Goal: Information Seeking & Learning: Learn about a topic

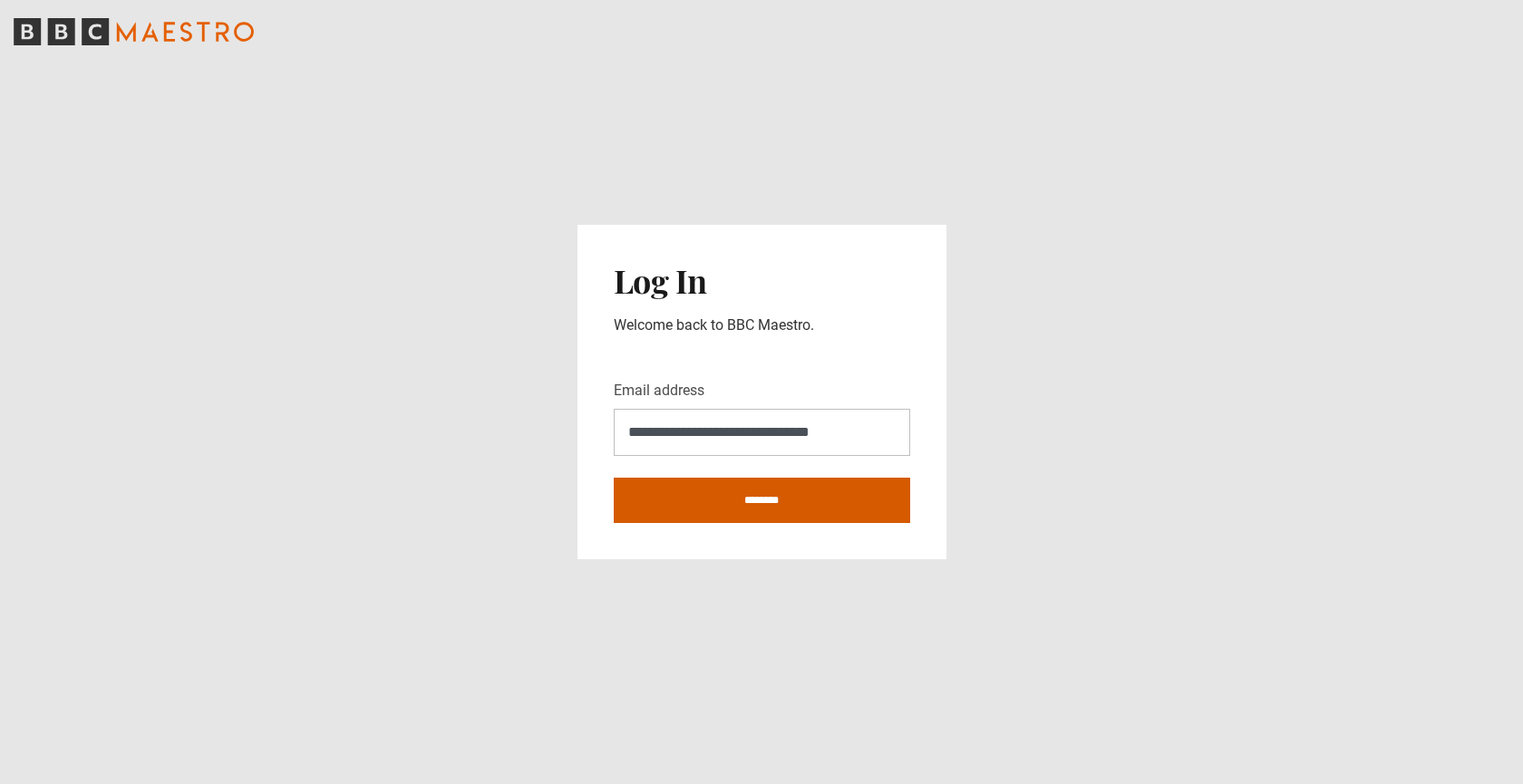
click at [780, 491] on input "********" at bounding box center [762, 500] width 297 height 46
type input "**********"
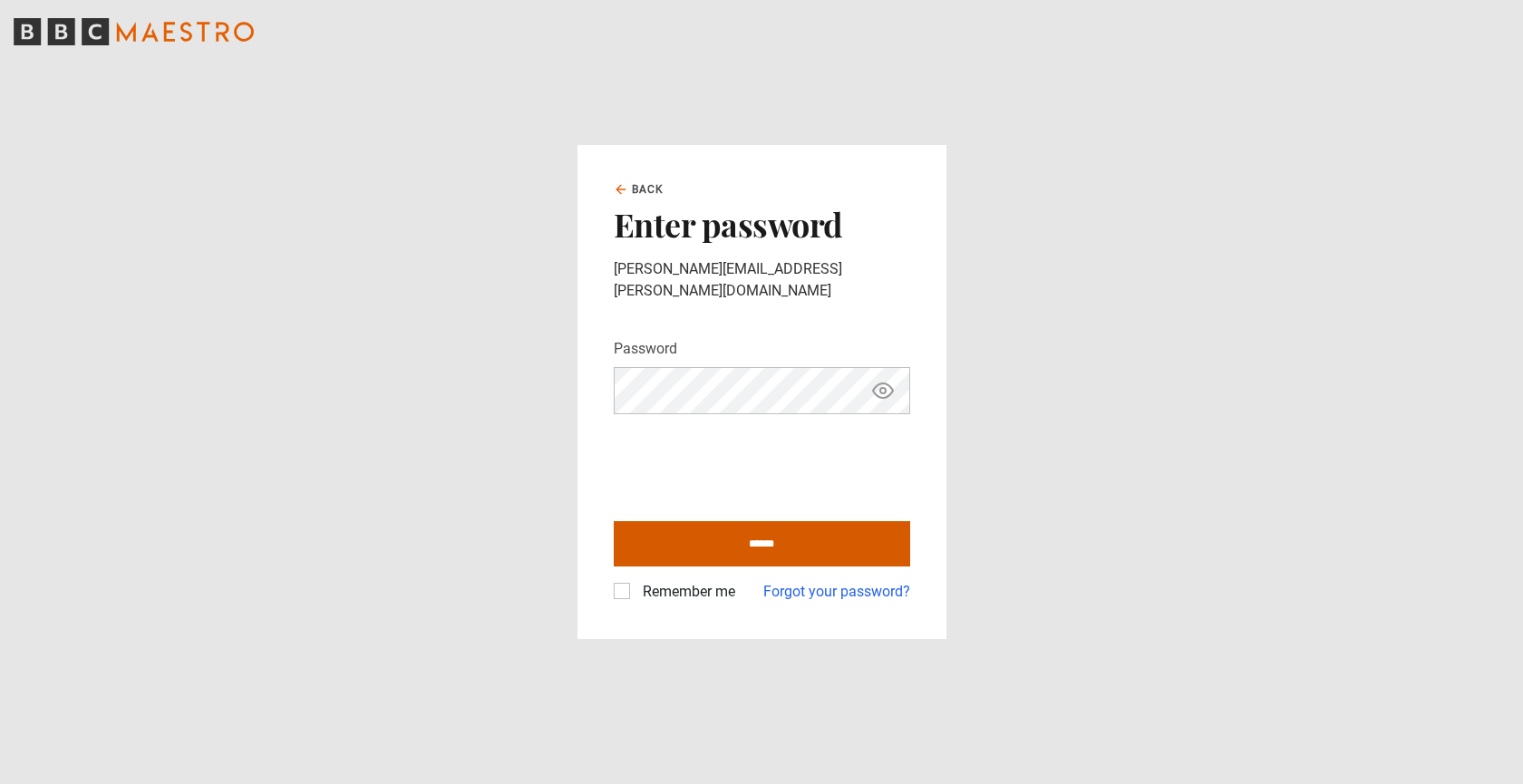
click at [771, 530] on input "******" at bounding box center [762, 544] width 297 height 46
type input "**********"
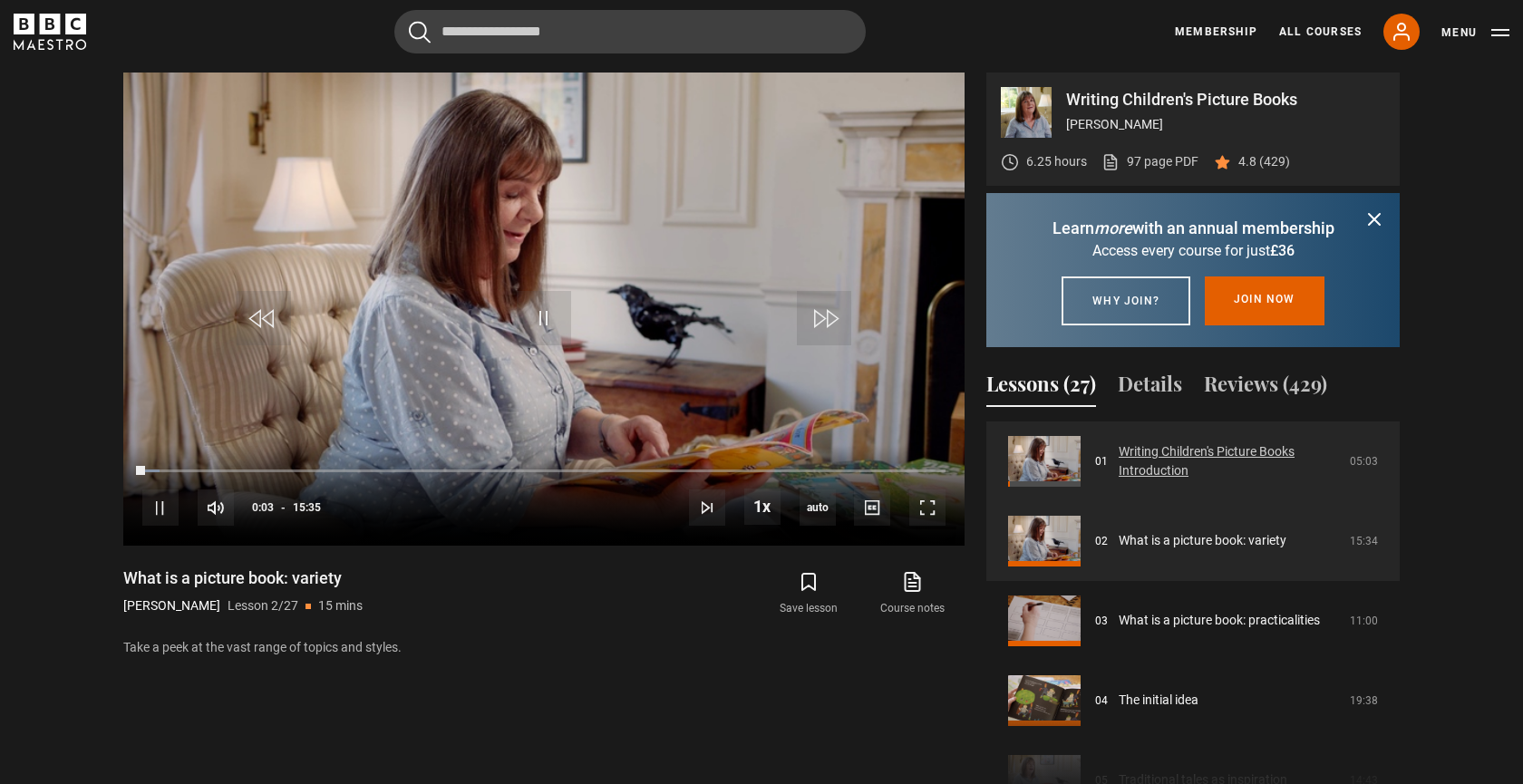
click at [1143, 481] on link "Writing Children's Picture Books Introduction" at bounding box center [1228, 461] width 220 height 38
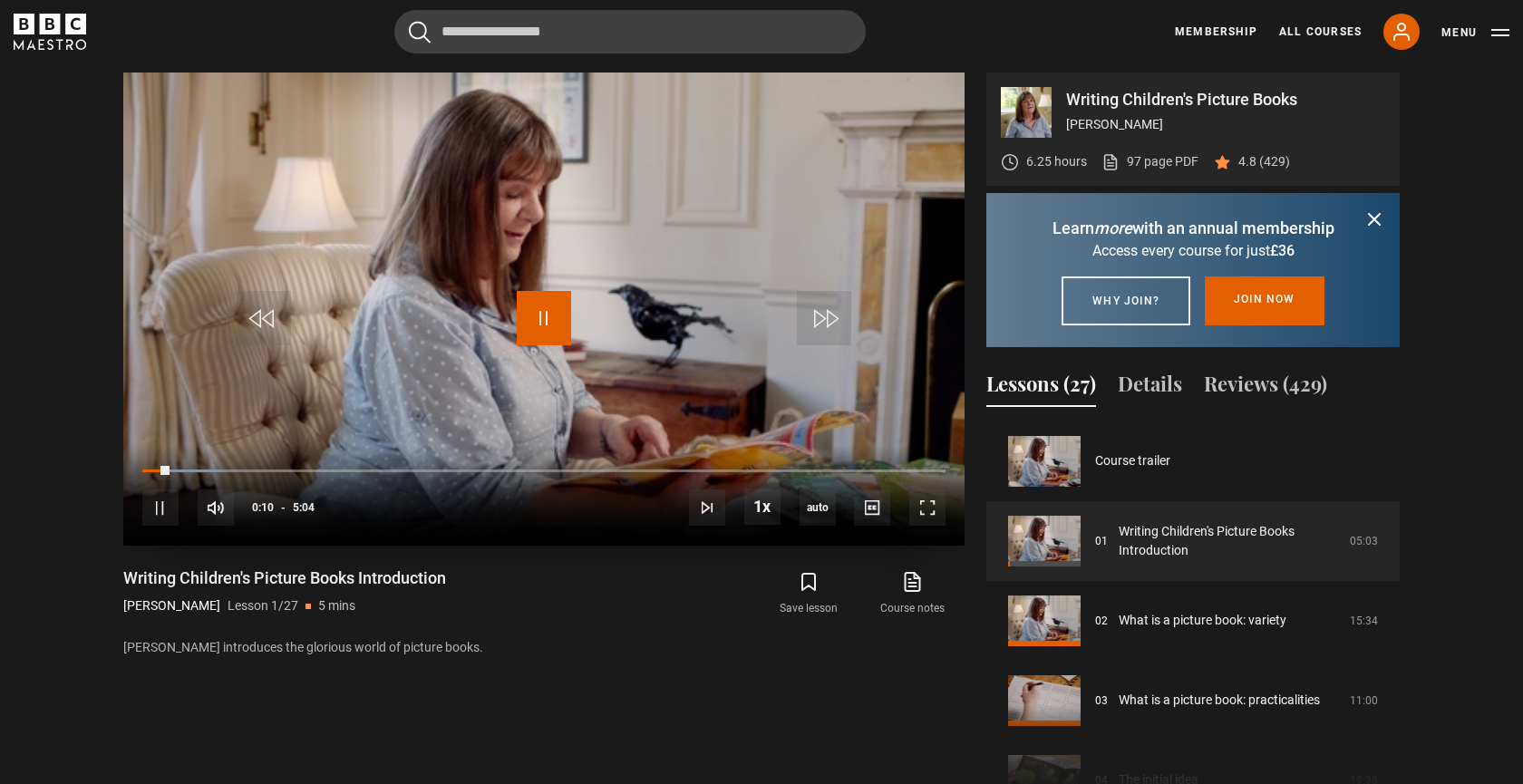
click at [543, 319] on span "Video Player" at bounding box center [544, 318] width 54 height 54
click at [552, 329] on span "Video Player" at bounding box center [544, 318] width 54 height 54
click at [916, 499] on span "Video Player" at bounding box center [926, 507] width 36 height 36
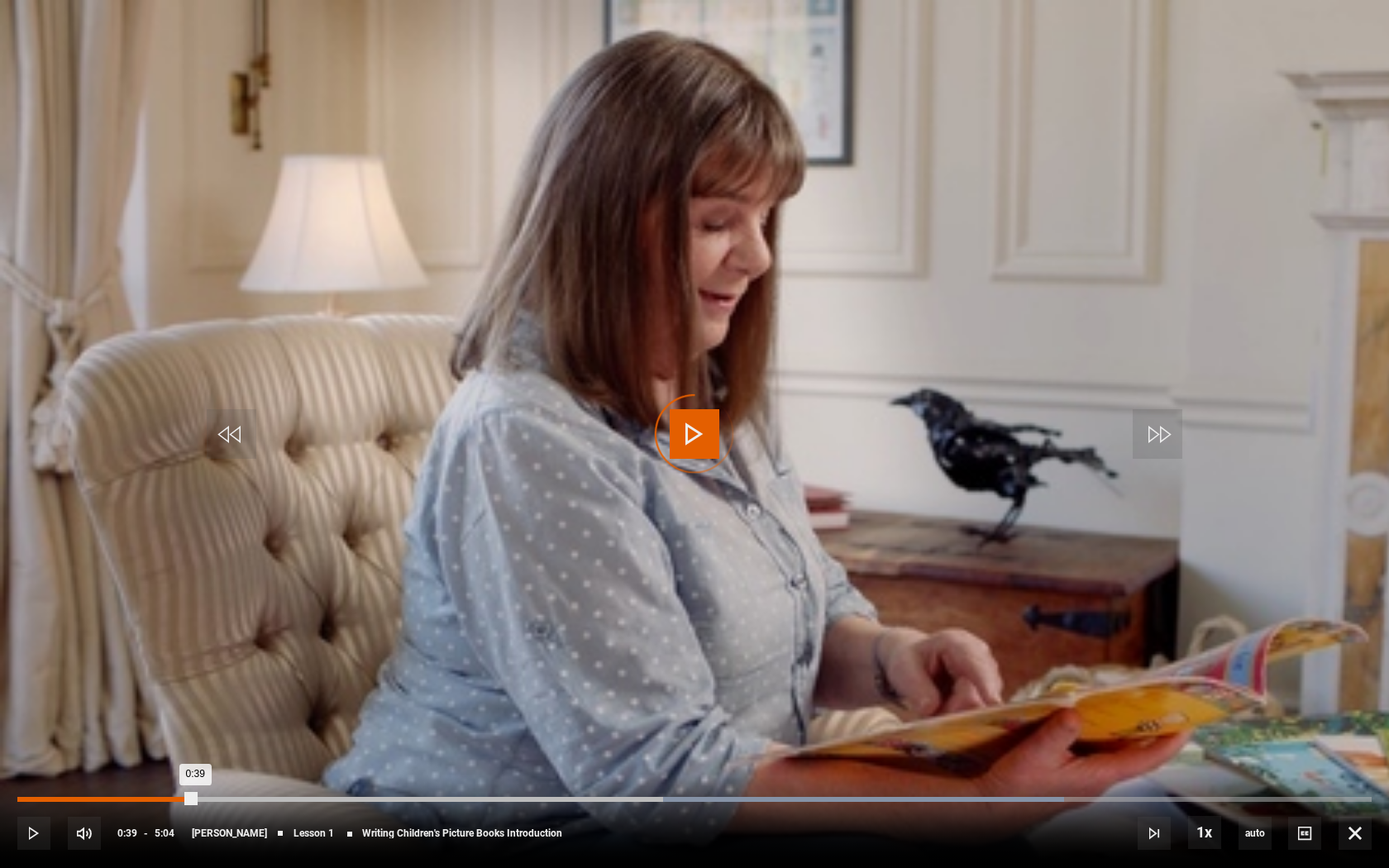
click at [195, 714] on div "Loaded : 77.30% 0:39 0:39" at bounding box center [695, 800] width 1354 height 5
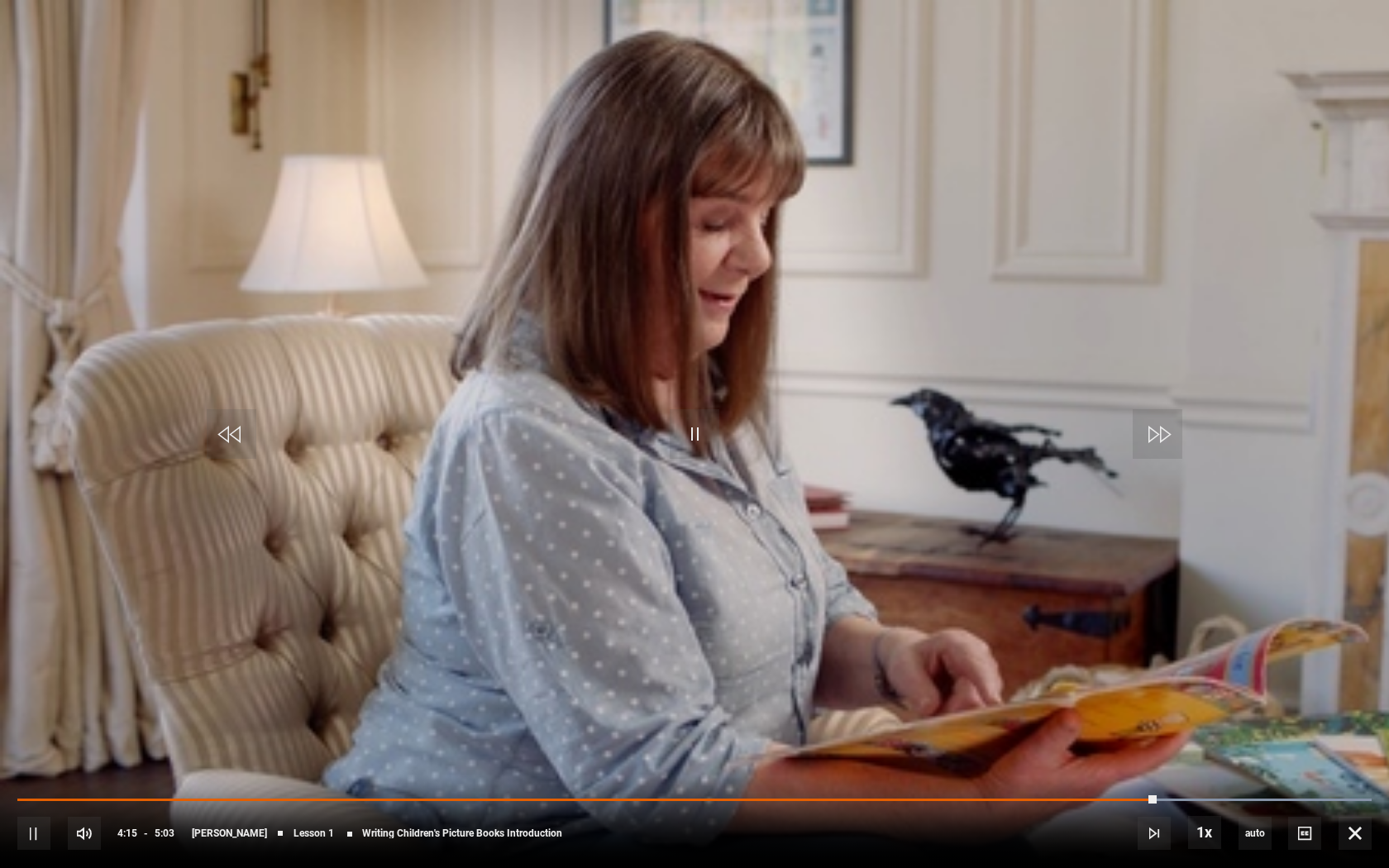
click at [509, 509] on video "Video Player" at bounding box center [694, 434] width 1389 height 868
click at [698, 429] on span "Video Player" at bounding box center [694, 434] width 50 height 50
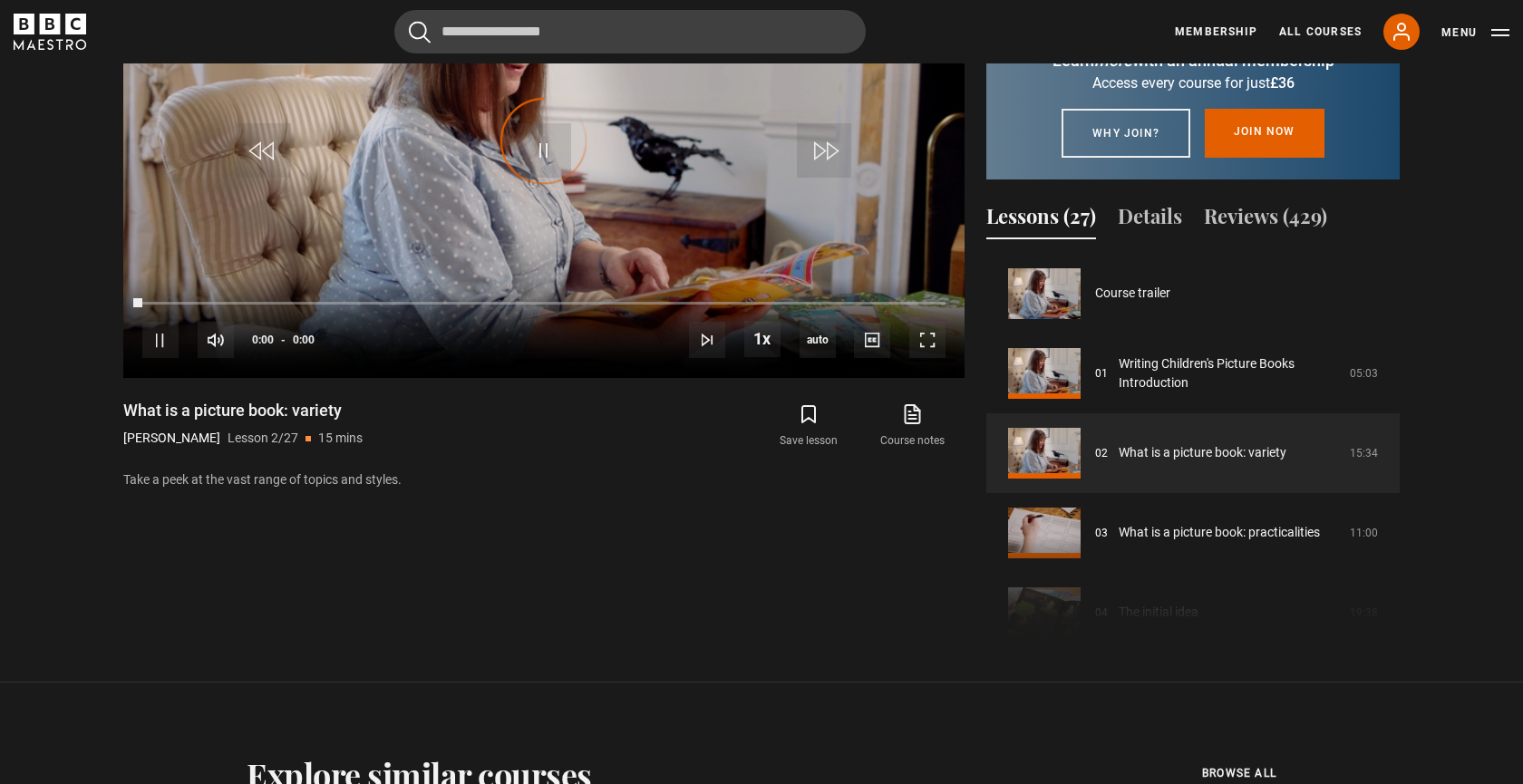
scroll to position [80, 0]
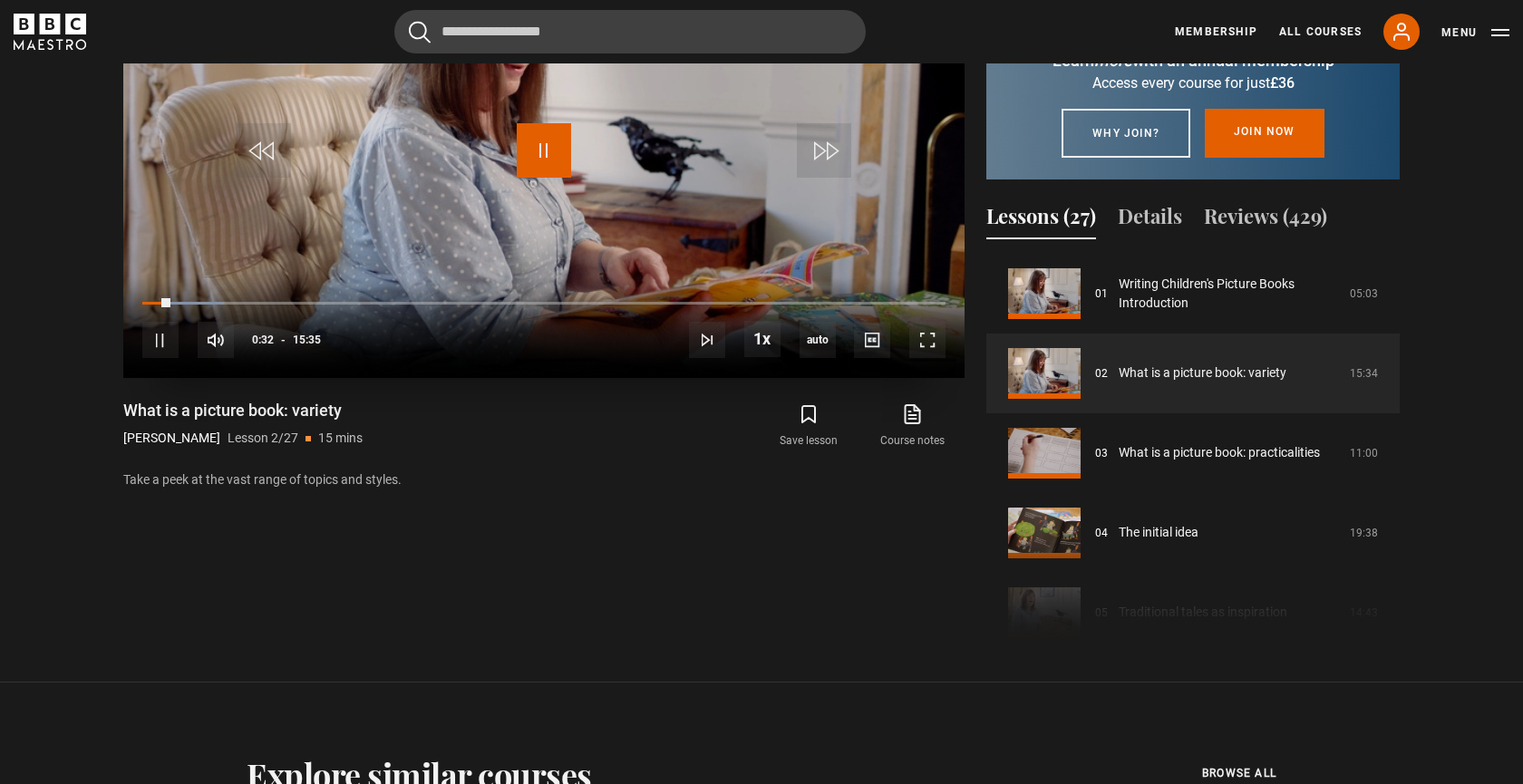
click at [545, 151] on span "Video Player" at bounding box center [544, 151] width 54 height 54
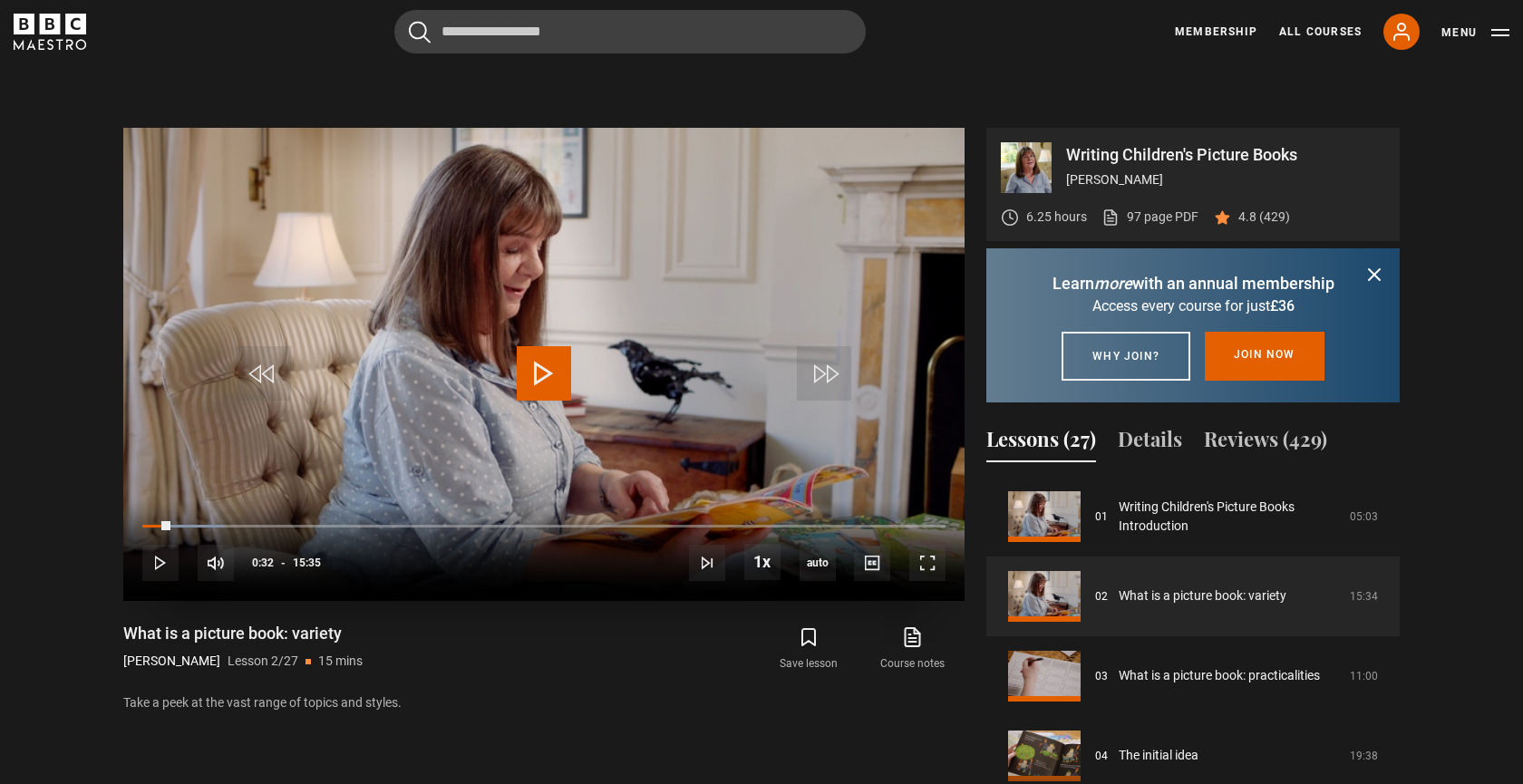
scroll to position [735, 0]
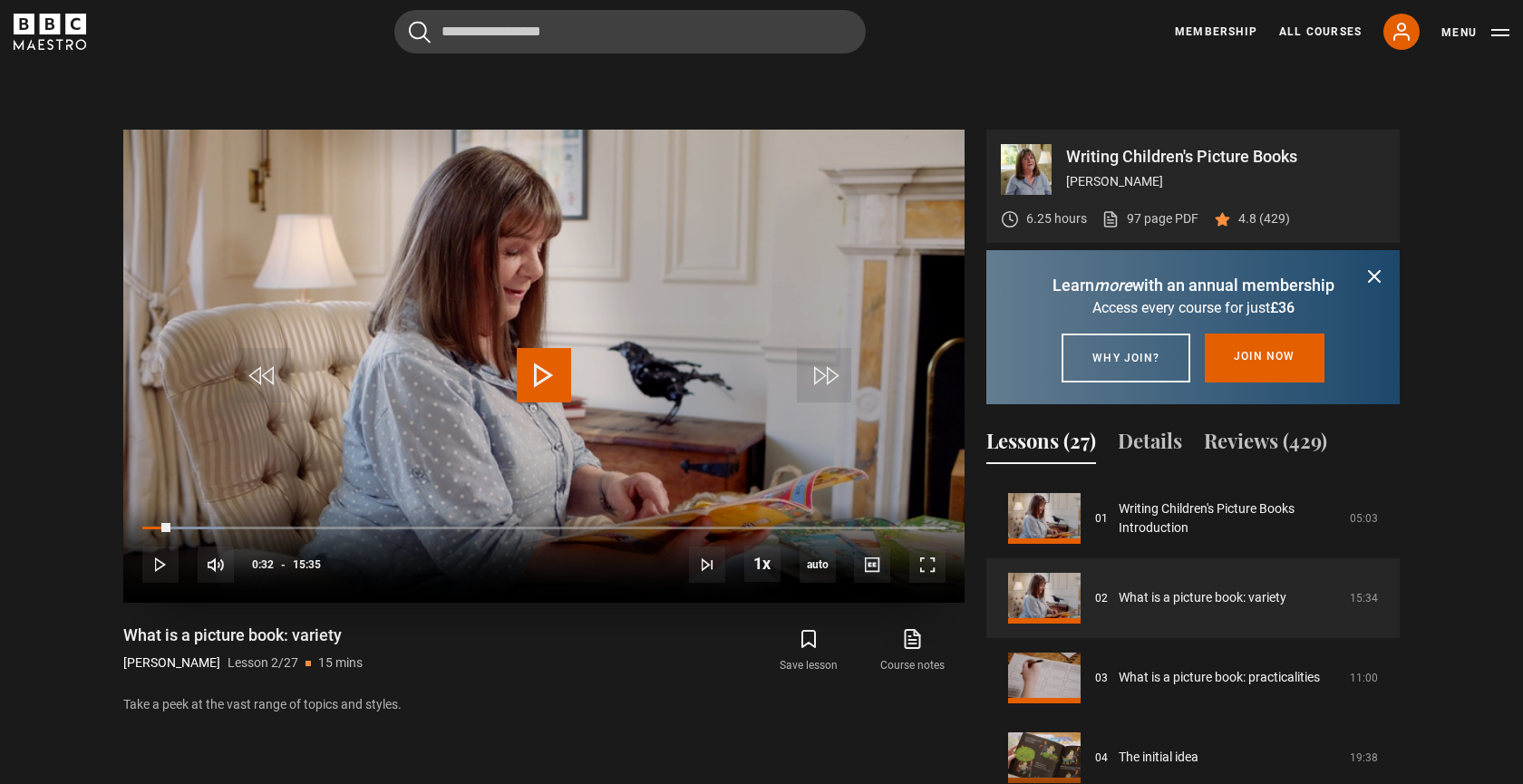
click at [542, 368] on span "Video Player" at bounding box center [544, 375] width 54 height 54
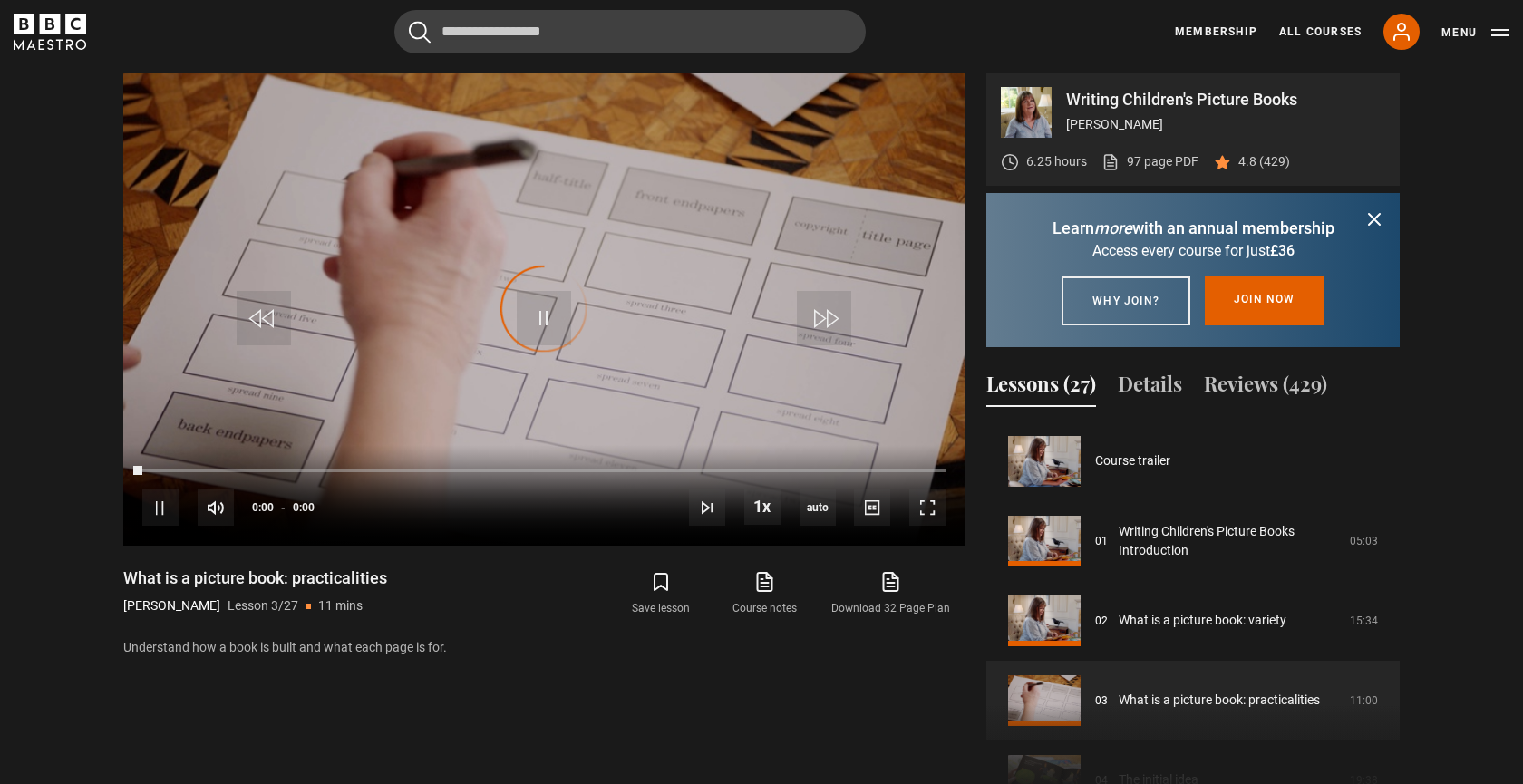
scroll to position [160, 0]
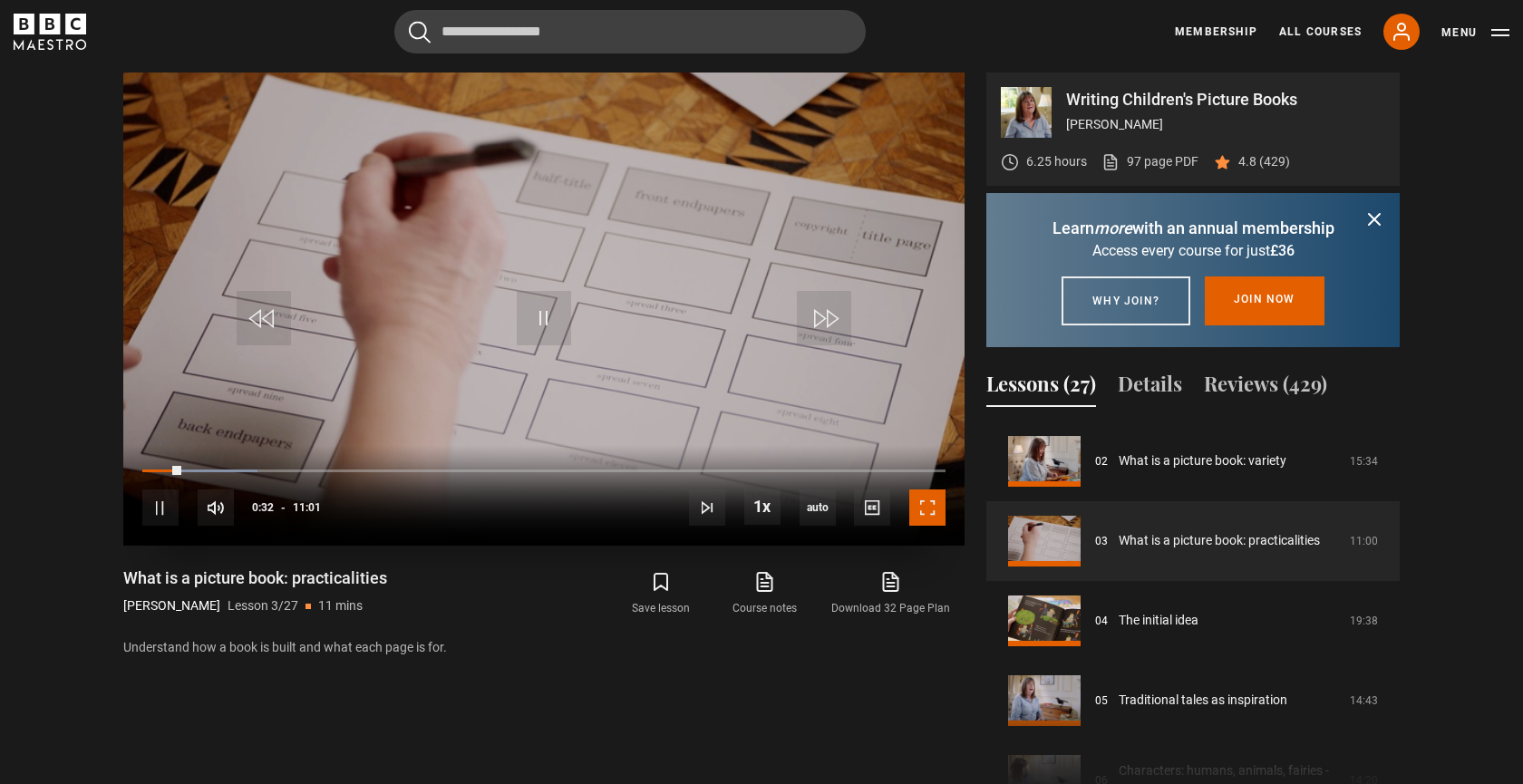
click at [911, 503] on span "Video Player" at bounding box center [926, 507] width 36 height 36
click at [548, 314] on span "Video Player" at bounding box center [544, 318] width 54 height 54
click at [555, 322] on span "Video Player" at bounding box center [544, 318] width 54 height 54
click at [423, 471] on div "Loaded : 47.66% 03:52 04:12" at bounding box center [543, 471] width 803 height 6
click at [559, 312] on span "Video Player" at bounding box center [544, 318] width 54 height 54
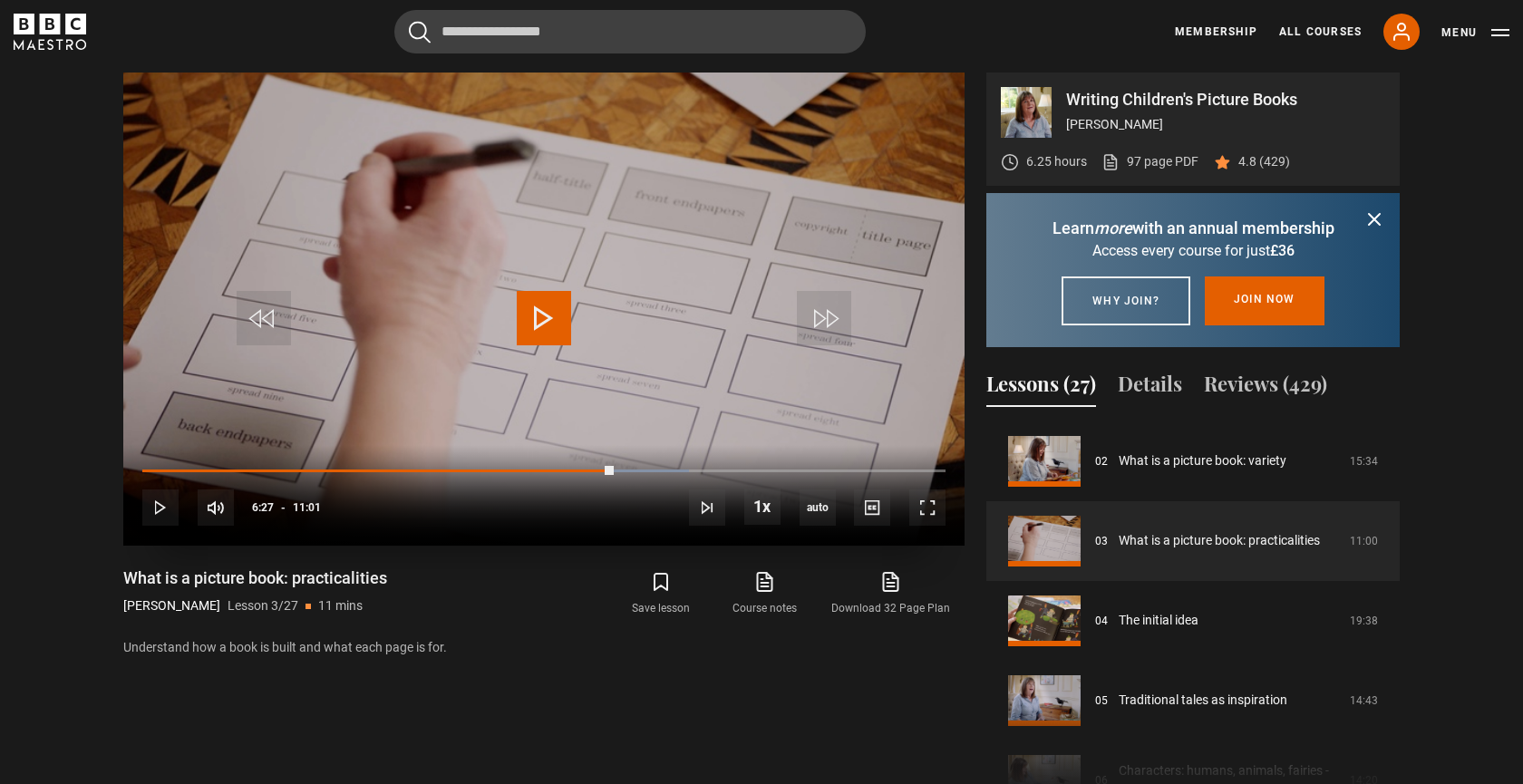
click at [559, 312] on span "Video Player" at bounding box center [544, 318] width 54 height 54
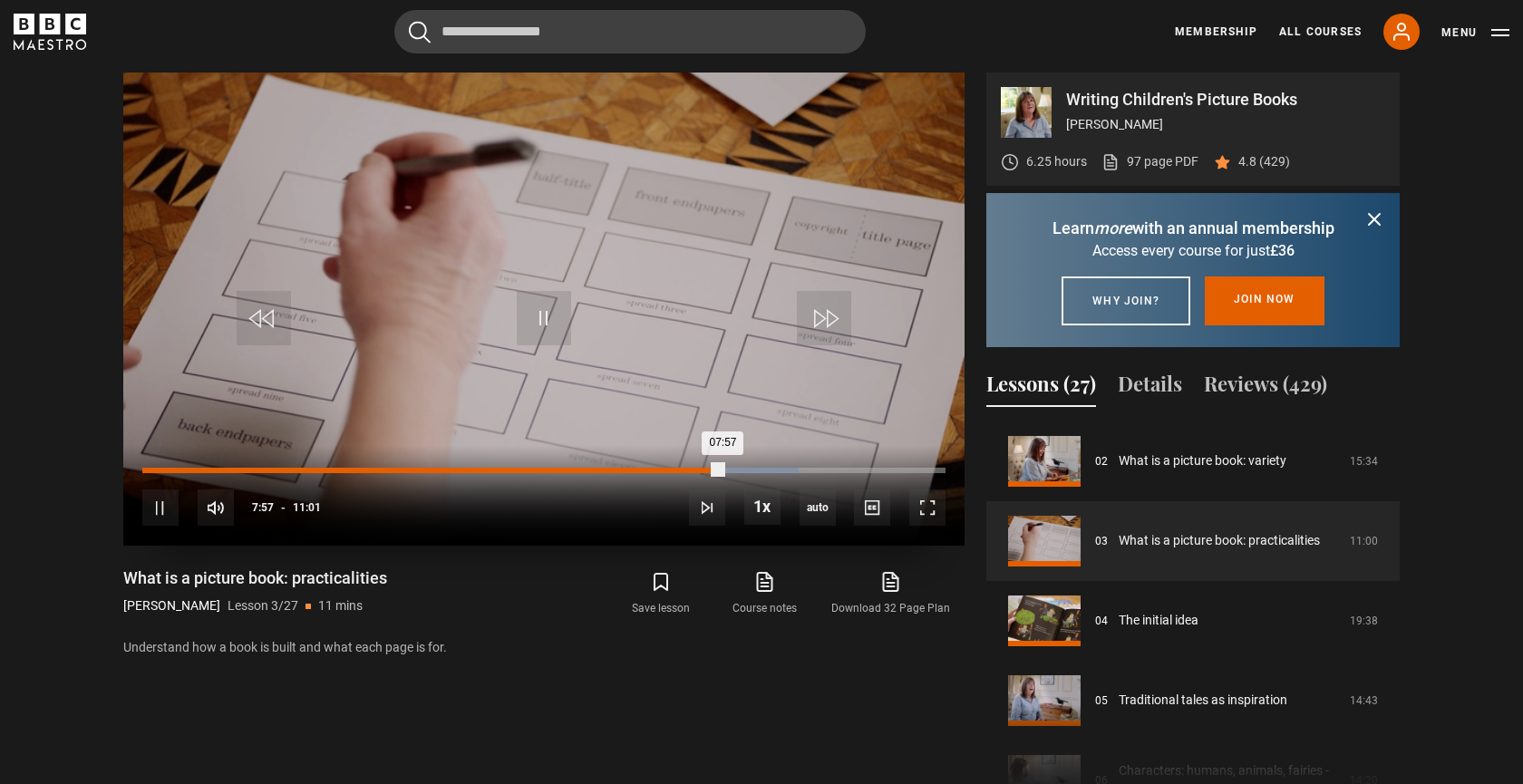
click at [707, 469] on div "Loaded : 81.69% 07:45 07:57" at bounding box center [543, 471] width 803 height 6
click at [692, 469] on div "Loaded : 81.69% 07:32 07:51" at bounding box center [543, 471] width 803 height 6
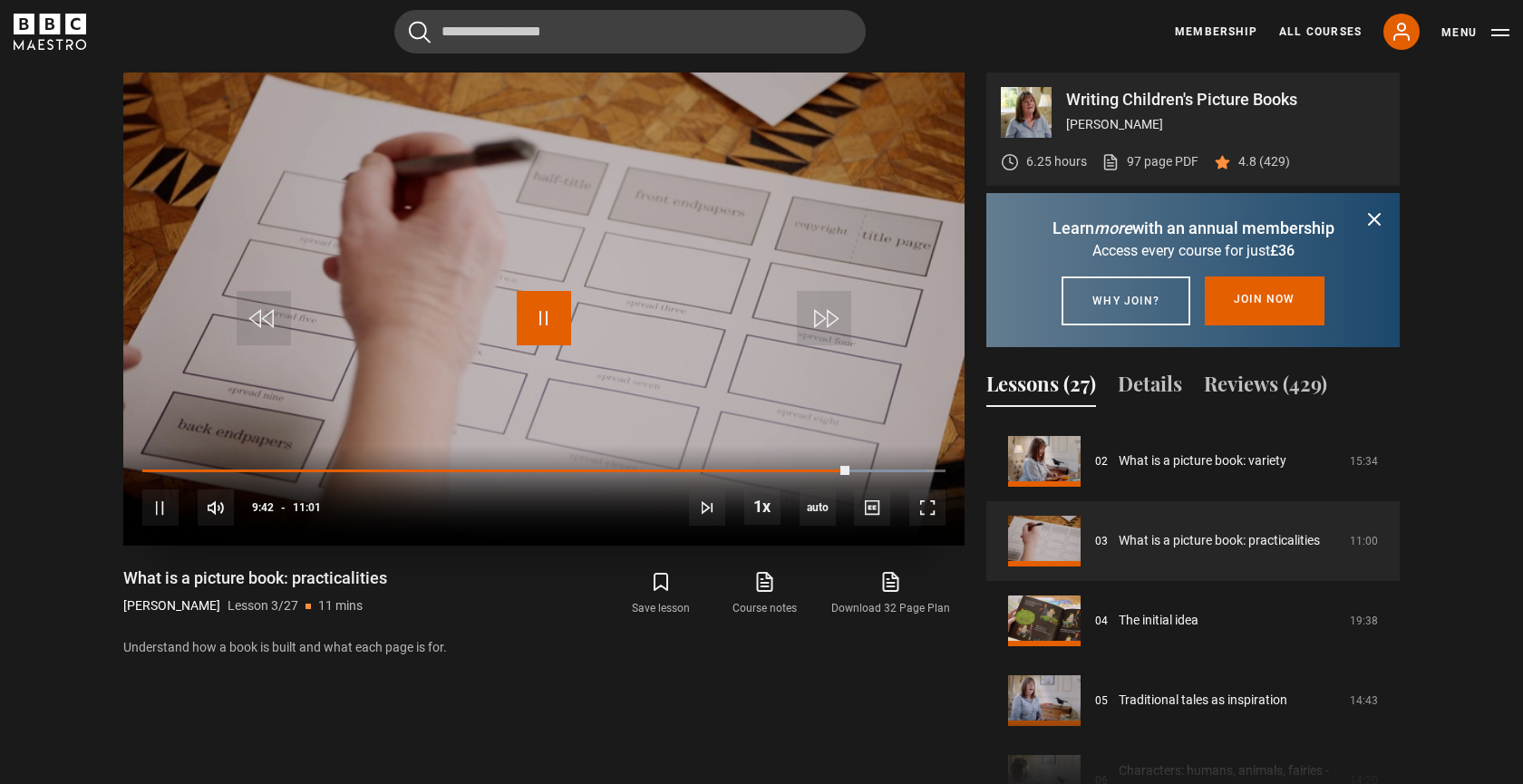
click at [528, 324] on span "Video Player" at bounding box center [544, 318] width 54 height 54
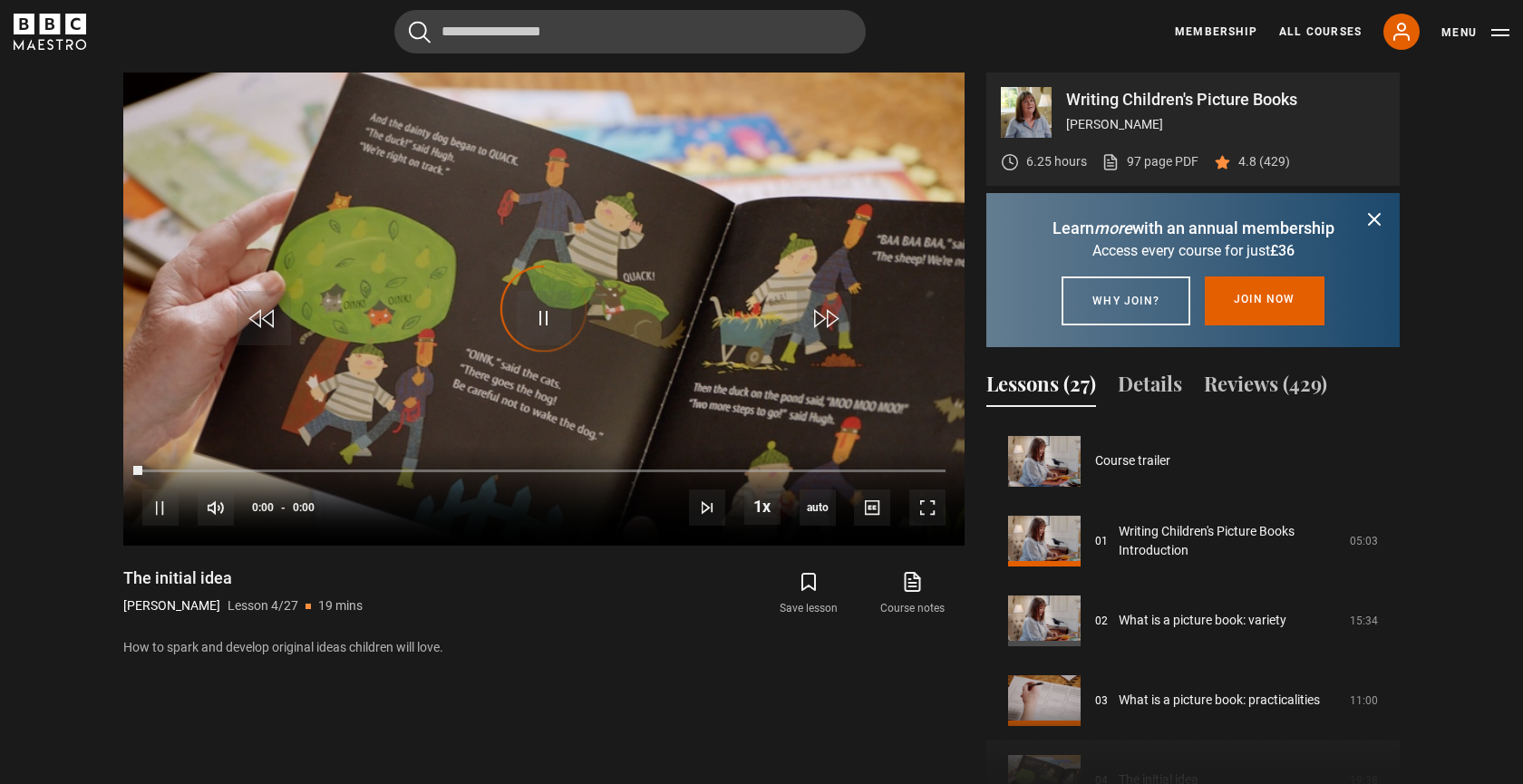
scroll to position [239, 0]
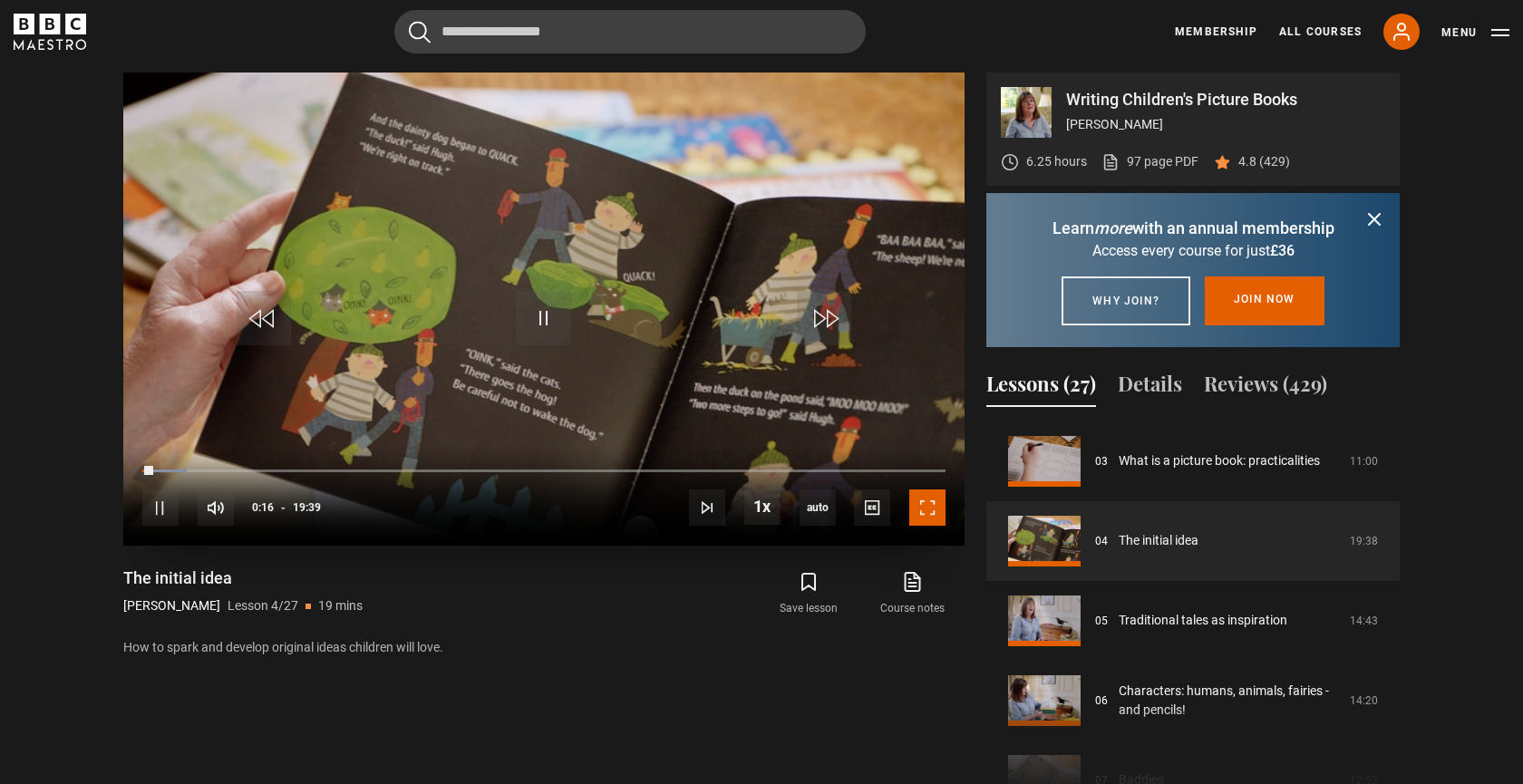
click at [931, 505] on span "Video Player" at bounding box center [926, 507] width 36 height 36
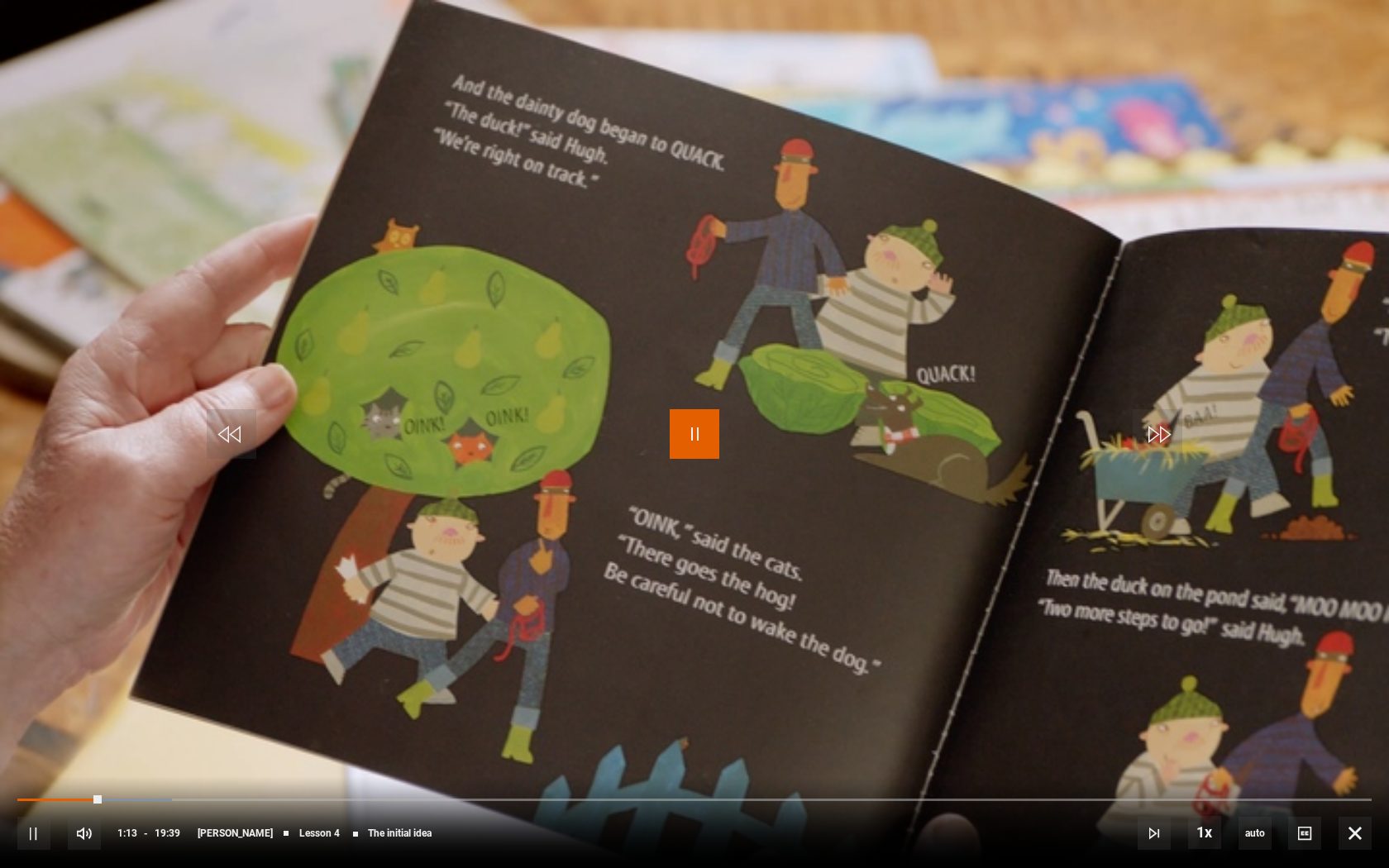
click at [685, 420] on span "Video Player" at bounding box center [694, 434] width 50 height 50
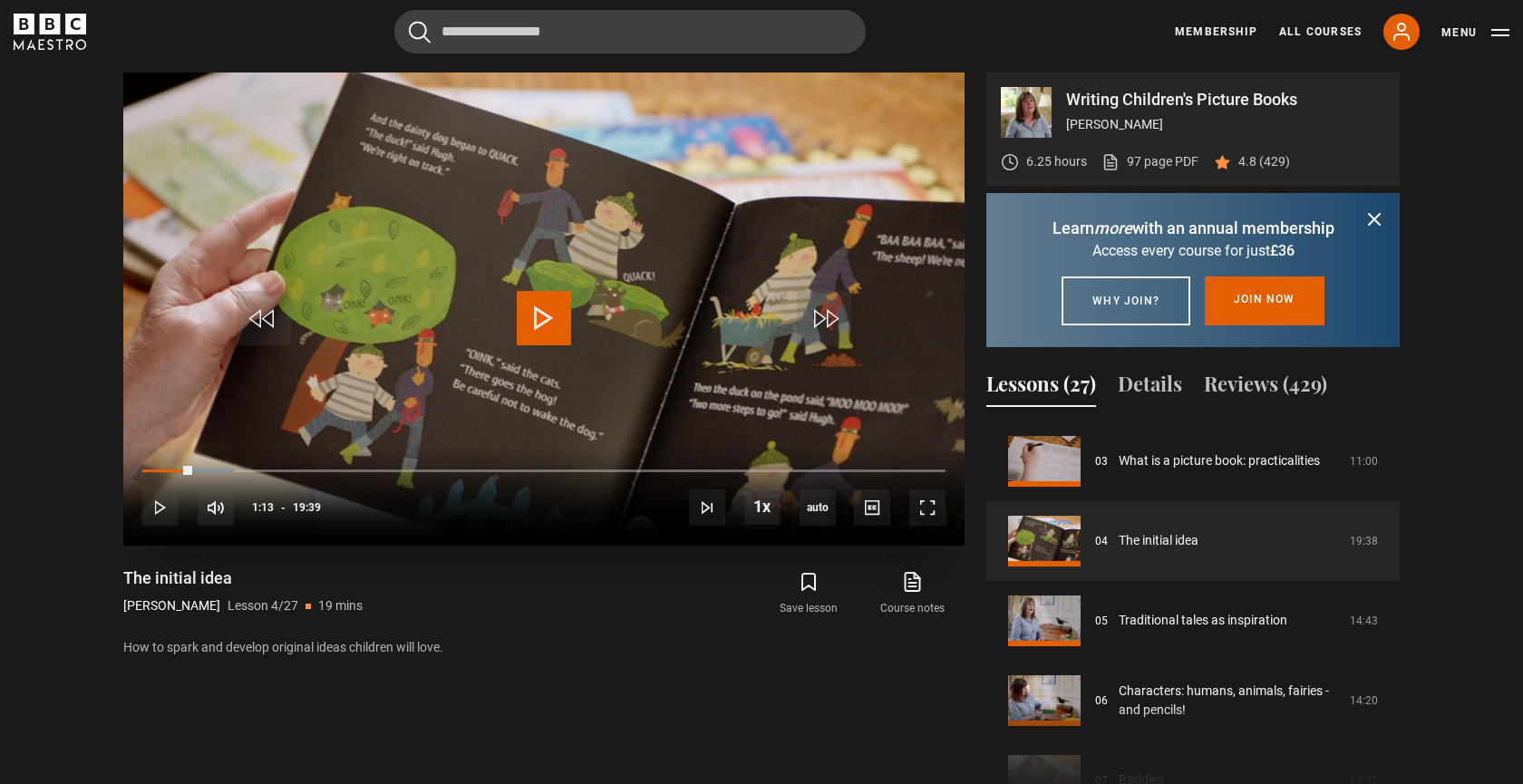
click at [556, 325] on span "Video Player" at bounding box center [544, 318] width 54 height 54
click at [197, 475] on div "10s Skip Back 10 seconds Pause 10s Skip Forward 10 seconds Loaded : 16.96% 01:1…" at bounding box center [544, 494] width 841 height 100
click at [196, 466] on div "10s Skip Back 10 seconds Pause 10s Skip Forward 10 seconds Loaded : 16.96% 01:1…" at bounding box center [544, 494] width 841 height 100
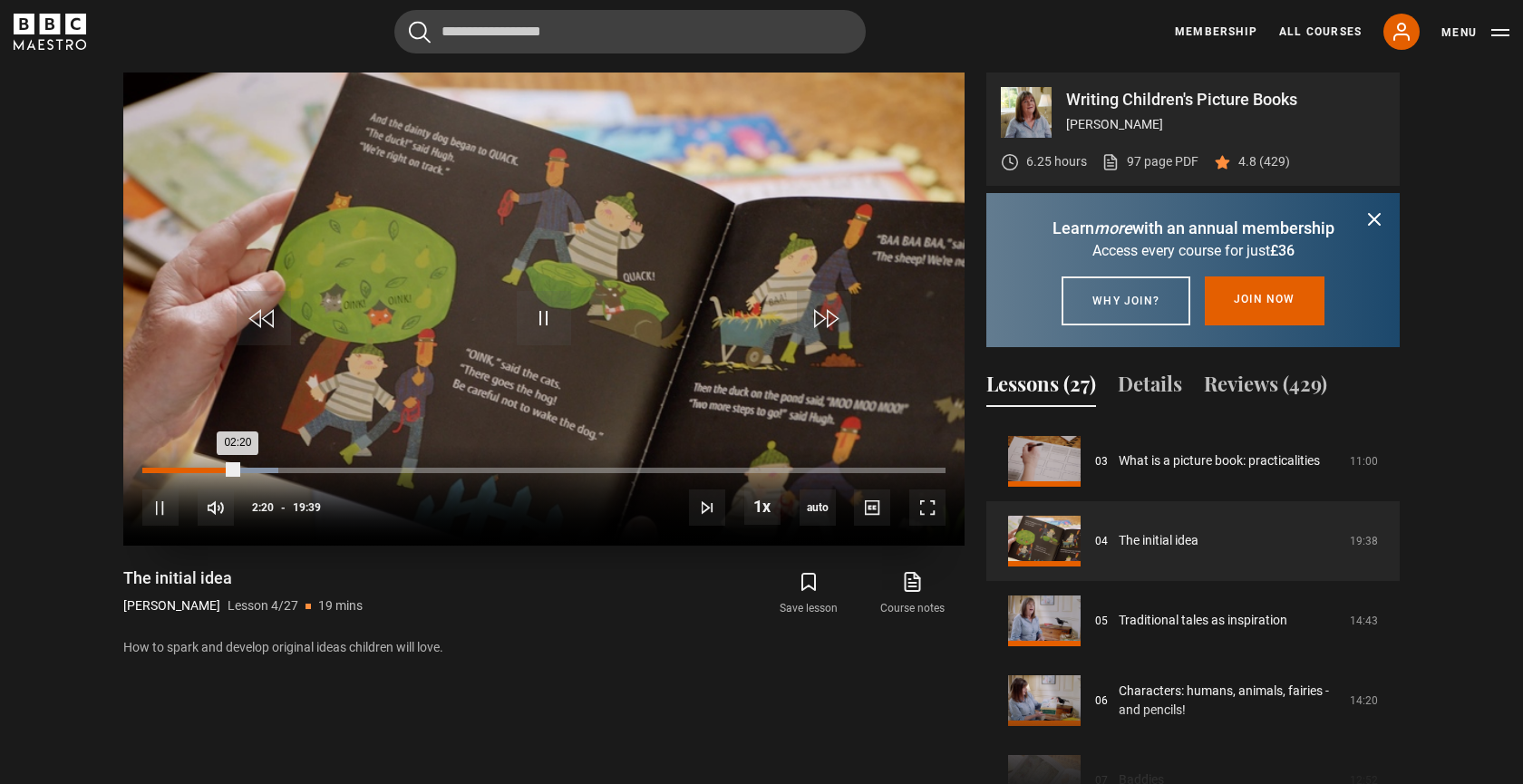
click at [188, 470] on div "01:02" at bounding box center [186, 471] width 3 height 6
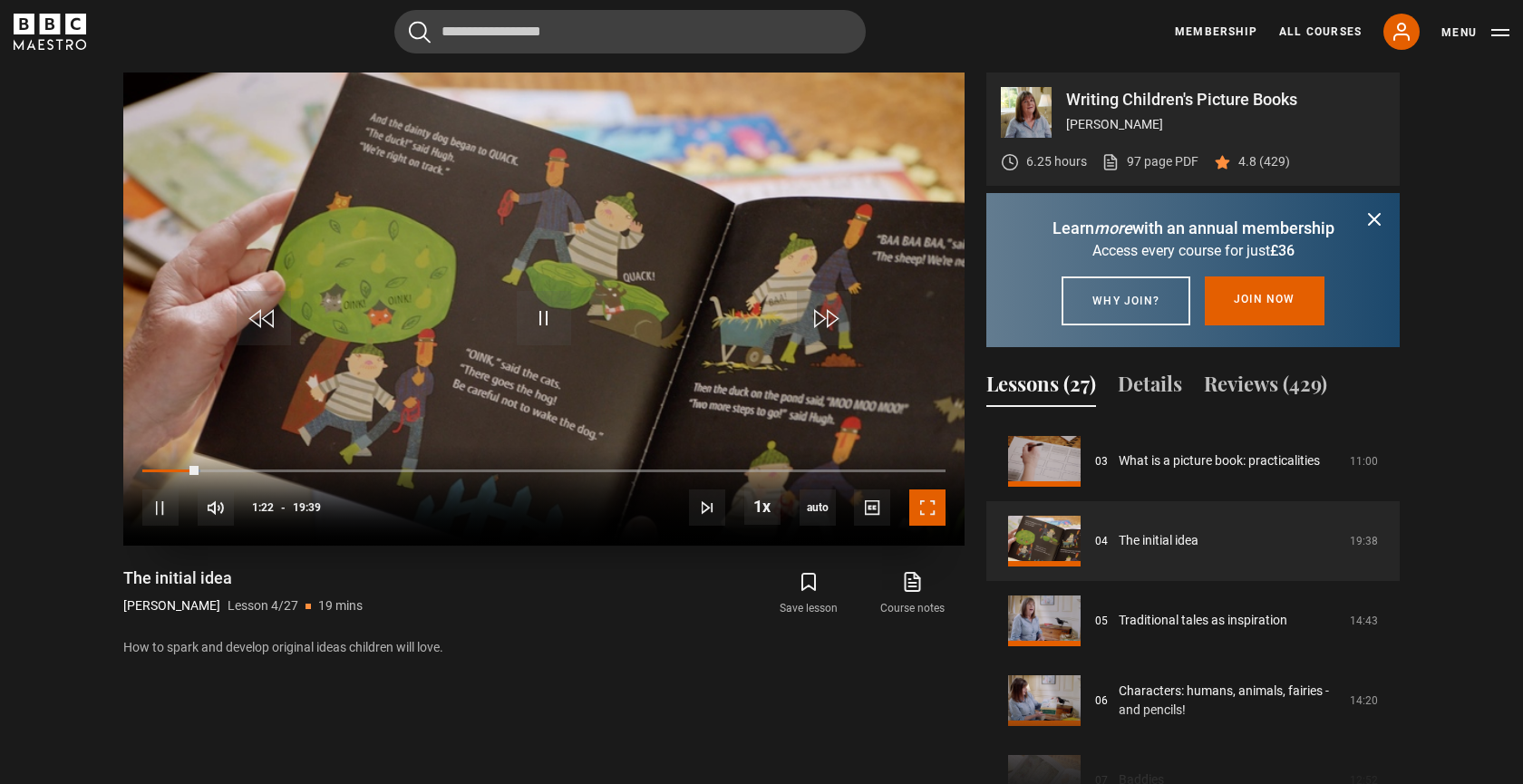
click at [935, 505] on span "Video Player" at bounding box center [926, 507] width 36 height 36
click at [529, 317] on span "Video Player" at bounding box center [544, 318] width 54 height 54
click at [531, 324] on span "Video Player" at bounding box center [544, 318] width 54 height 54
click at [931, 515] on span "Video Player" at bounding box center [926, 507] width 36 height 36
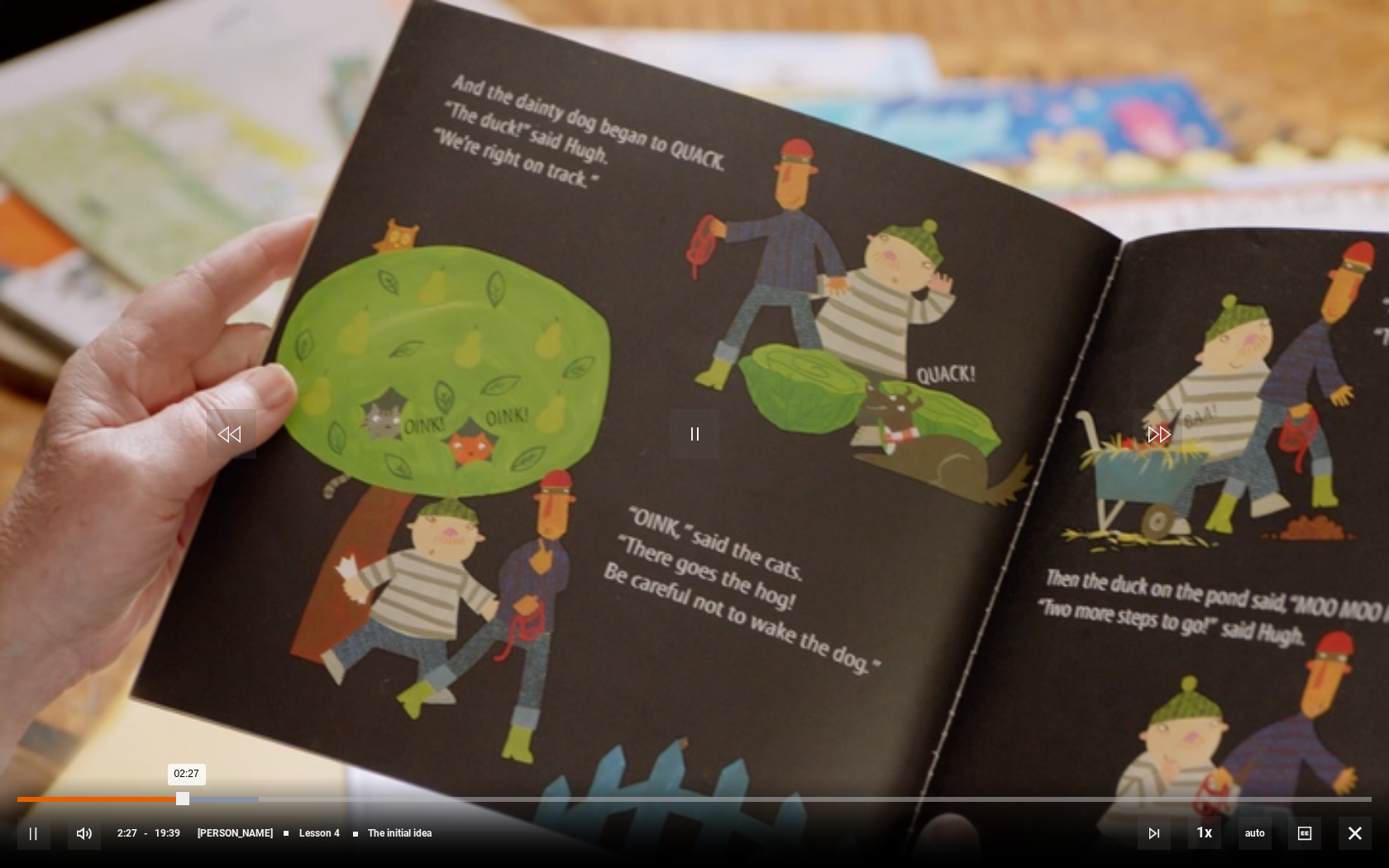
click at [174, 714] on div "Loaded : 17.81% 02:16 02:27" at bounding box center [695, 800] width 1354 height 5
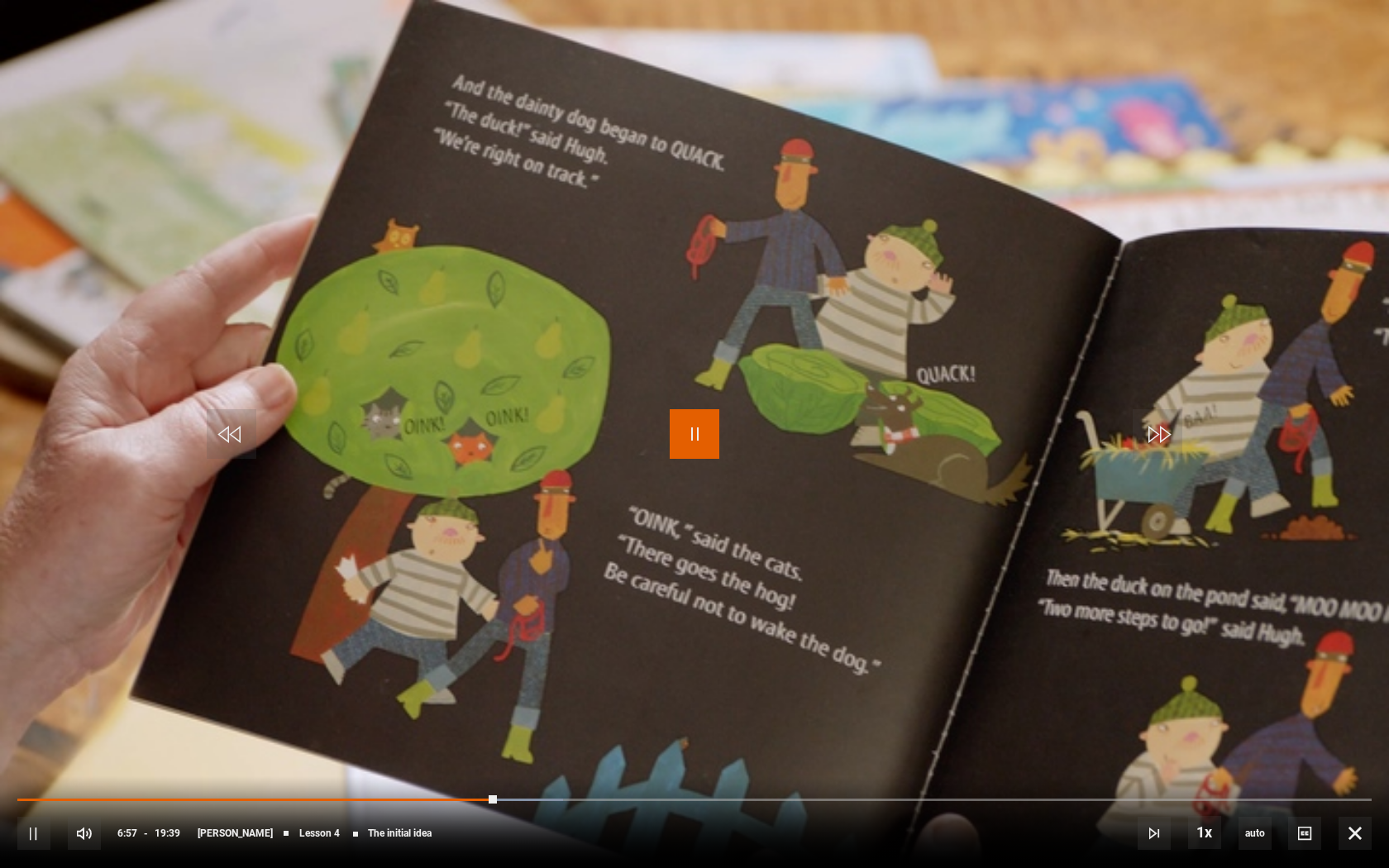
click at [685, 442] on span "Video Player" at bounding box center [694, 434] width 50 height 50
